Goal: Task Accomplishment & Management: Complete application form

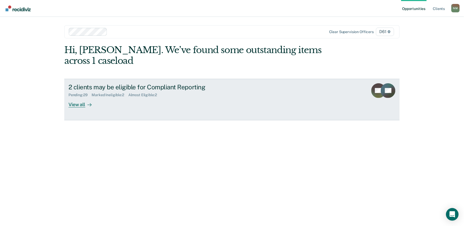
click at [198, 91] on div "2 clients may be eligible for Compliant Reporting Pending : 29 Marked Ineligibl…" at bounding box center [166, 95] width 197 height 24
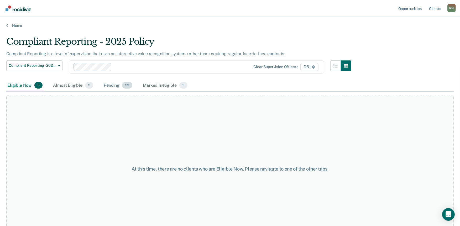
click at [116, 84] on div "Pending 29" at bounding box center [118, 86] width 31 height 12
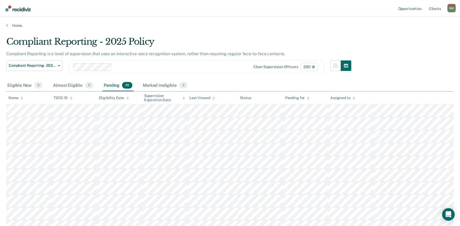
click at [22, 98] on icon at bounding box center [21, 98] width 3 height 1
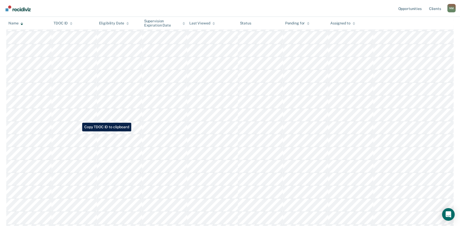
scroll to position [204, 0]
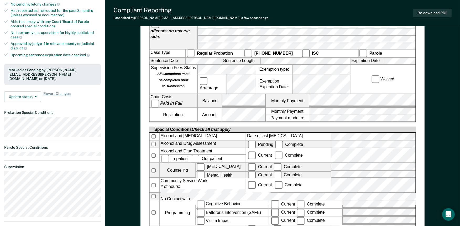
scroll to position [175, 0]
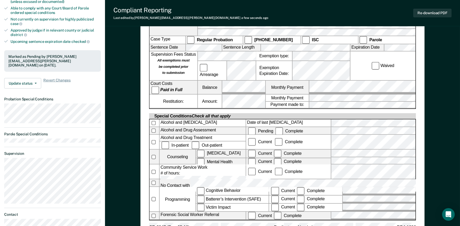
click at [300, 205] on label "Complete" at bounding box center [311, 207] width 30 height 5
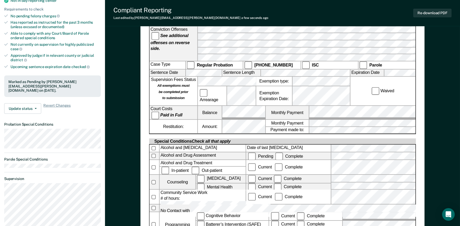
scroll to position [0, 0]
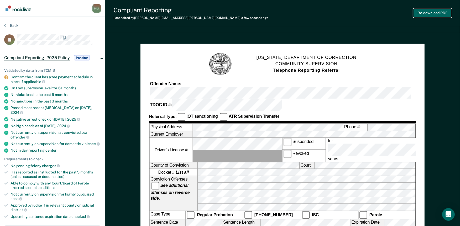
click at [427, 12] on button "Re-download PDF" at bounding box center [432, 13] width 38 height 9
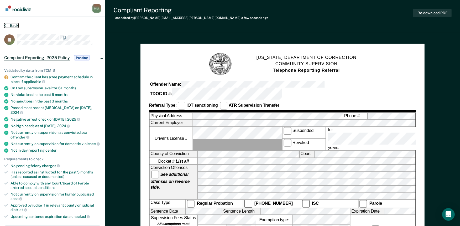
click at [16, 24] on button "Back" at bounding box center [11, 25] width 14 height 5
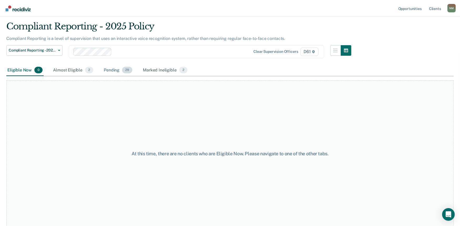
click at [111, 66] on div "Pending 29" at bounding box center [118, 71] width 31 height 12
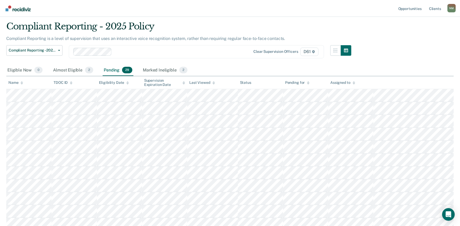
click at [20, 82] on icon at bounding box center [21, 82] width 3 height 3
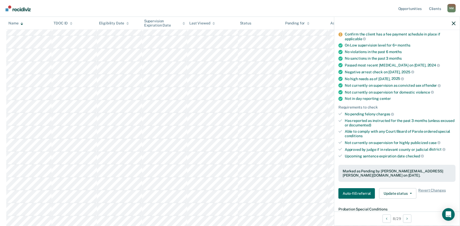
scroll to position [58, 0]
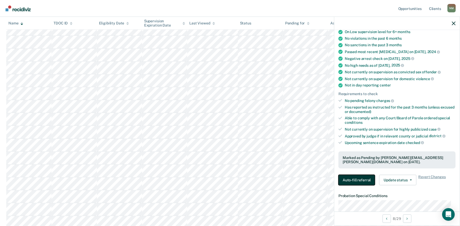
click at [347, 177] on button "Auto-fill referral" at bounding box center [356, 179] width 36 height 10
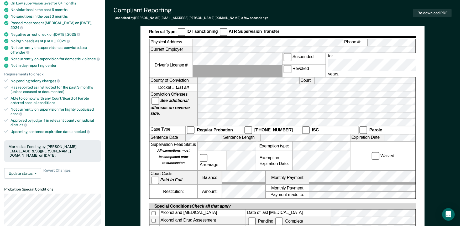
scroll to position [175, 0]
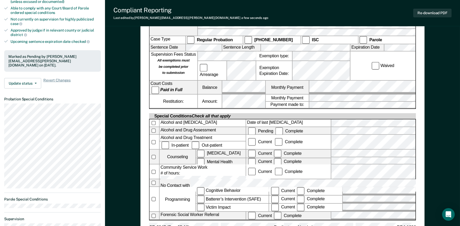
click at [342, 212] on div "Forensic Social Worker Referral Current Complete" at bounding box center [283, 216] width 266 height 8
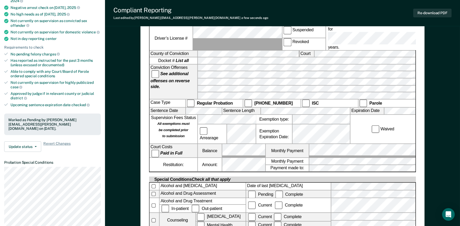
scroll to position [116, 0]
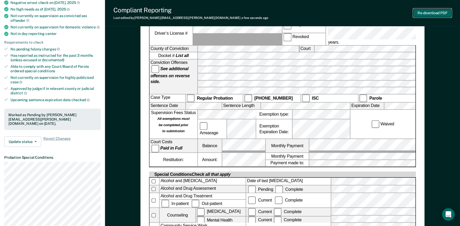
click at [428, 12] on button "Re-download PDF" at bounding box center [432, 13] width 38 height 9
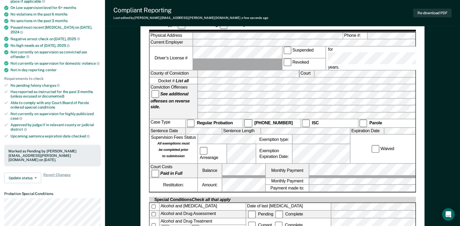
scroll to position [0, 0]
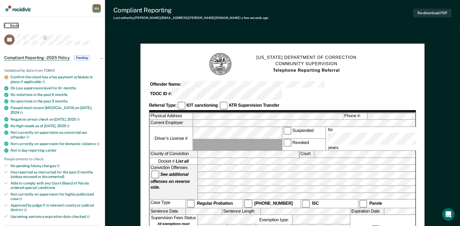
click at [14, 25] on button "Back" at bounding box center [11, 25] width 14 height 5
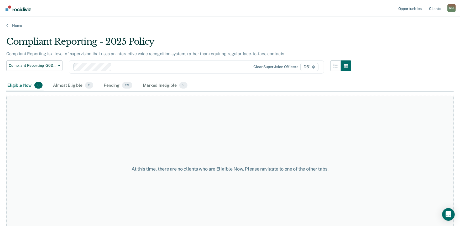
scroll to position [15, 0]
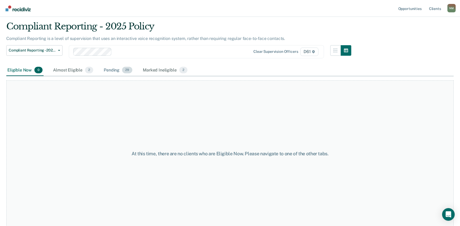
click at [109, 70] on div "Pending 29" at bounding box center [118, 71] width 31 height 12
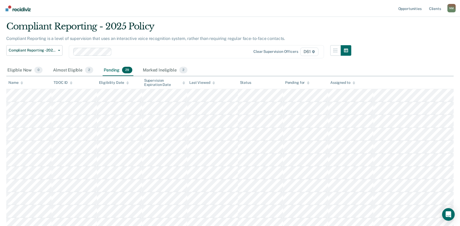
click at [21, 81] on icon at bounding box center [21, 82] width 3 height 3
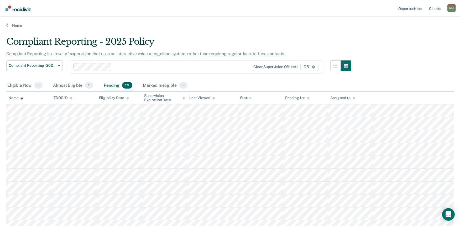
scroll to position [29, 0]
